Goal: Entertainment & Leisure: Consume media (video, audio)

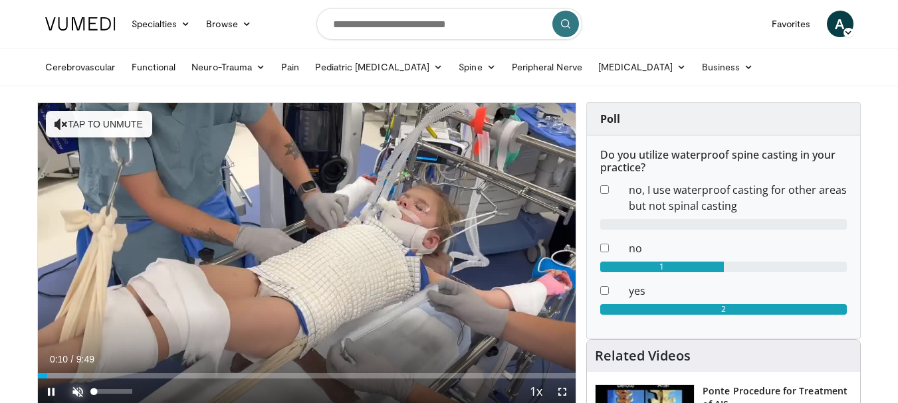
click at [75, 393] on span "Video Player" at bounding box center [77, 392] width 27 height 27
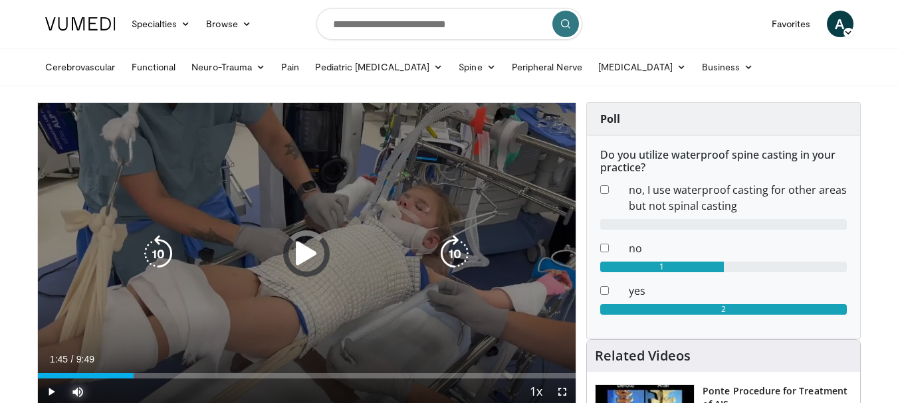
click at [134, 373] on div "Loaded : 10.09% 1:45 2:02" at bounding box center [307, 375] width 538 height 5
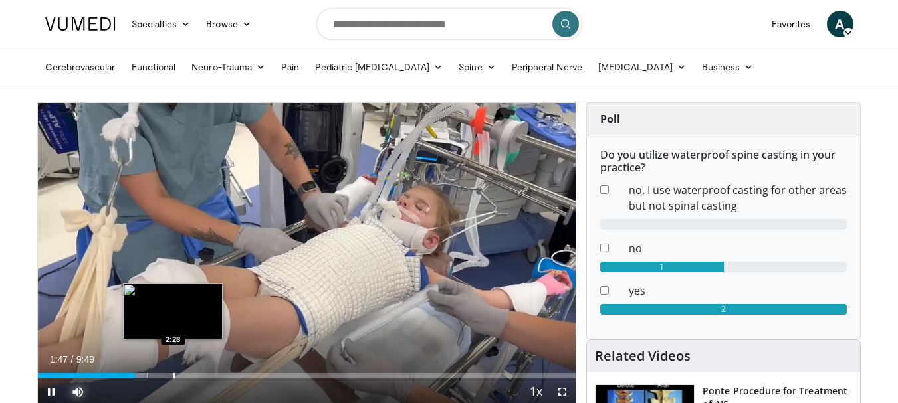
click at [173, 372] on div "Loaded : 20.38% 1:47 2:28" at bounding box center [307, 372] width 538 height 13
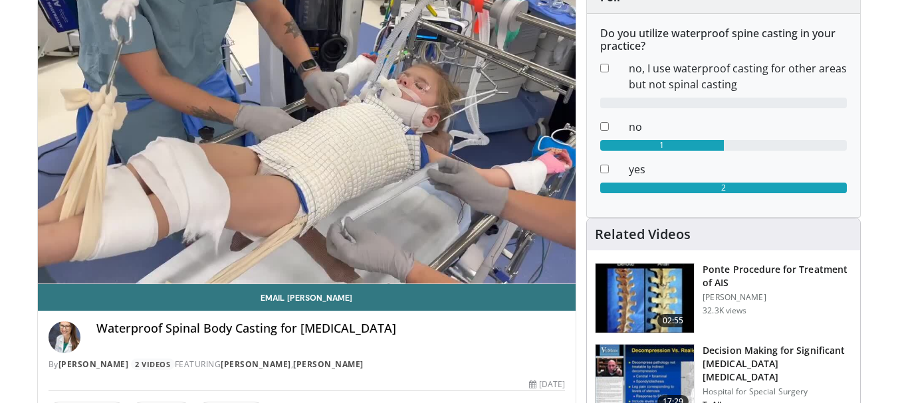
scroll to position [126, 0]
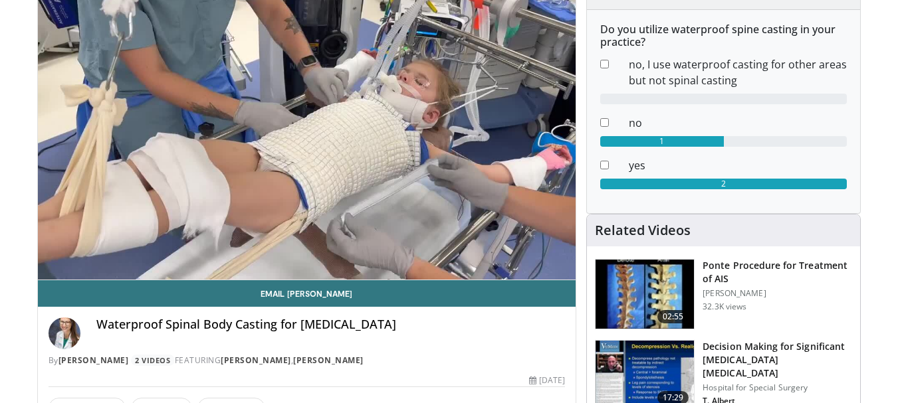
click at [469, 337] on div "Waterproof Spinal Body Casting for [MEDICAL_DATA]" at bounding box center [330, 334] width 469 height 32
click at [487, 250] on div "10 seconds Tap to unmute" at bounding box center [307, 128] width 538 height 302
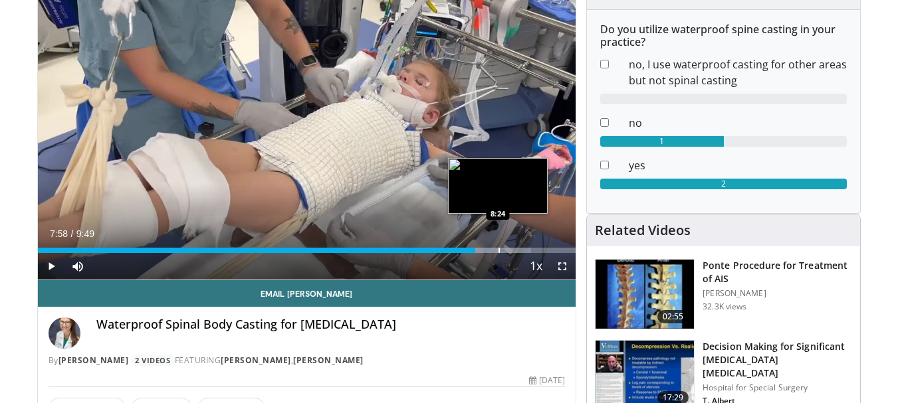
click at [498, 250] on div "Progress Bar" at bounding box center [498, 250] width 1 height 5
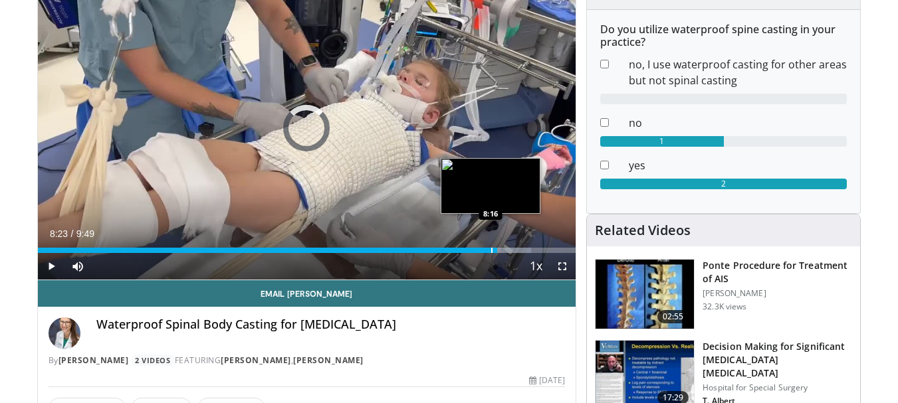
click at [491, 249] on div "Progress Bar" at bounding box center [491, 250] width 1 height 5
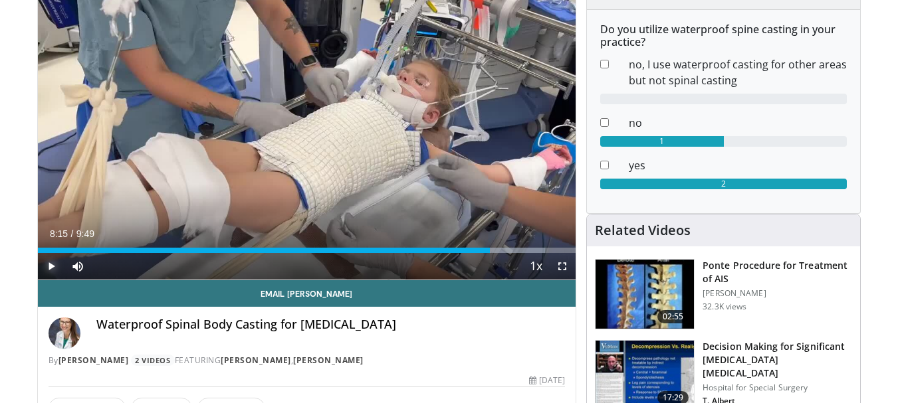
click at [53, 258] on span "Video Player" at bounding box center [51, 266] width 27 height 27
